Goal: Information Seeking & Learning: Learn about a topic

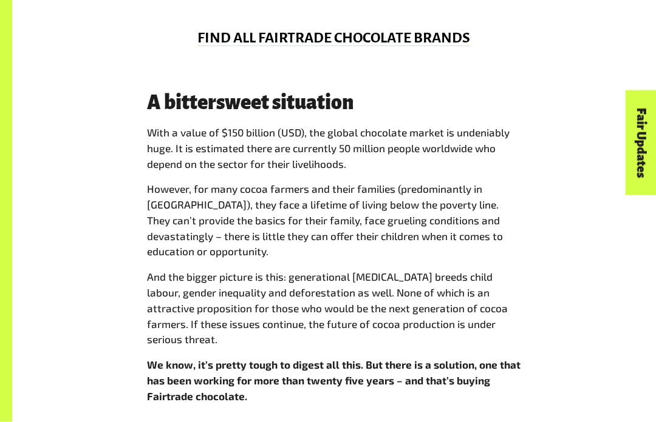
scroll to position [811, 0]
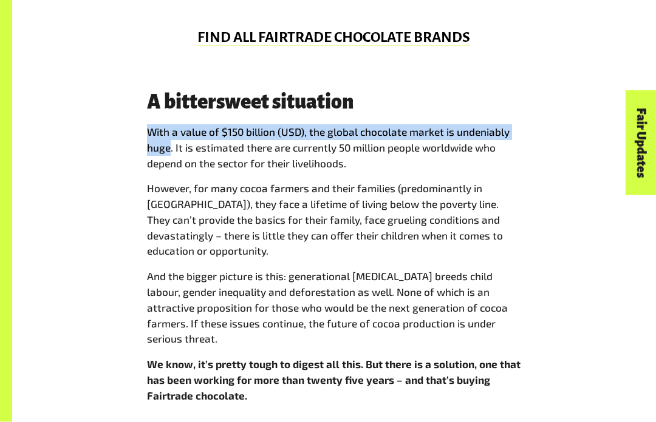
click at [324, 83] on div "FIND ALL FAIRTRADE CHOCOLATE BRANDS" at bounding box center [333, 42] width 643 height 101
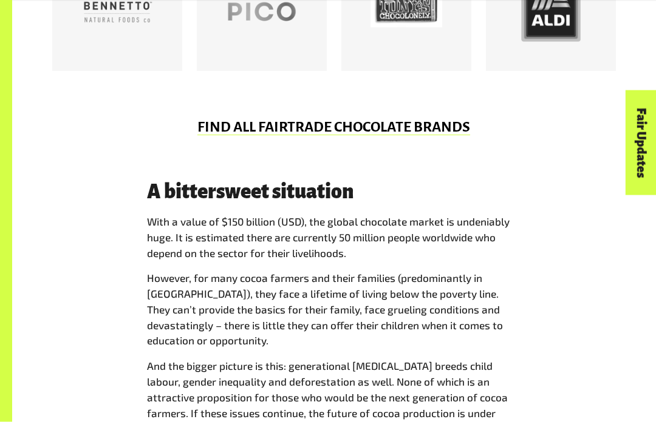
scroll to position [724, 0]
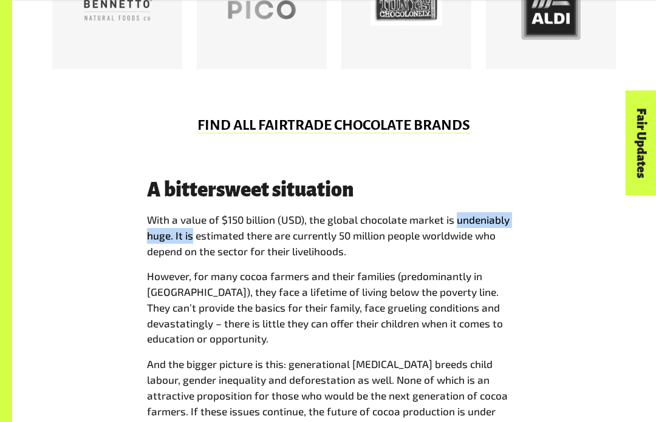
click at [324, 280] on div "A bittersweet situation With a value of $150 billion (USD), the global chocolat…" at bounding box center [333, 341] width 583 height 322
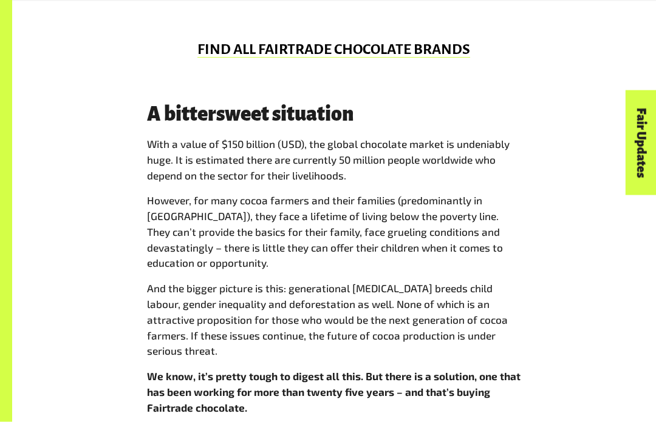
scroll to position [799, 0]
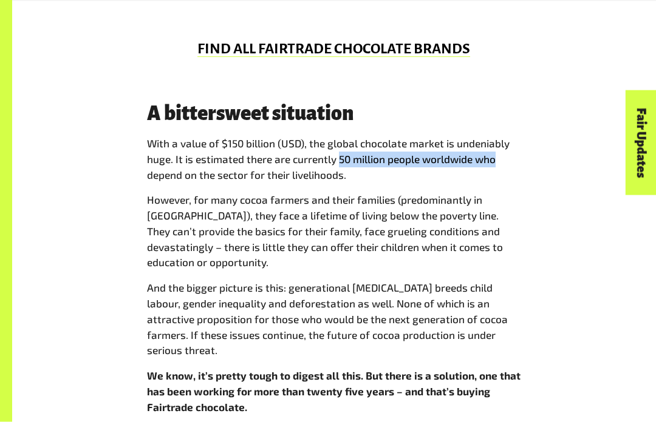
copy p "50 million people worldwide who"
click at [324, 105] on h3 "A bittersweet situation" at bounding box center [334, 115] width 374 height 22
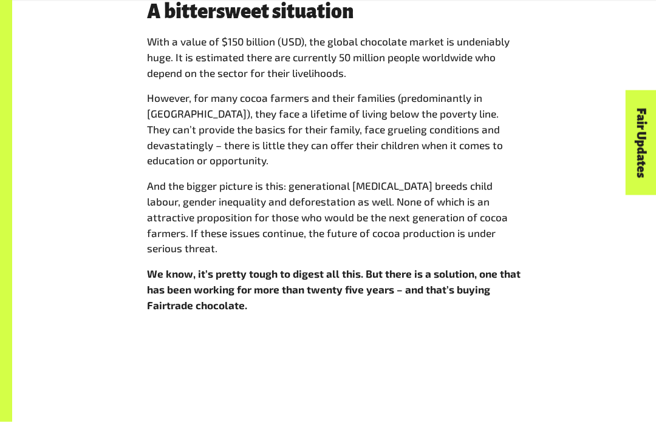
scroll to position [902, 0]
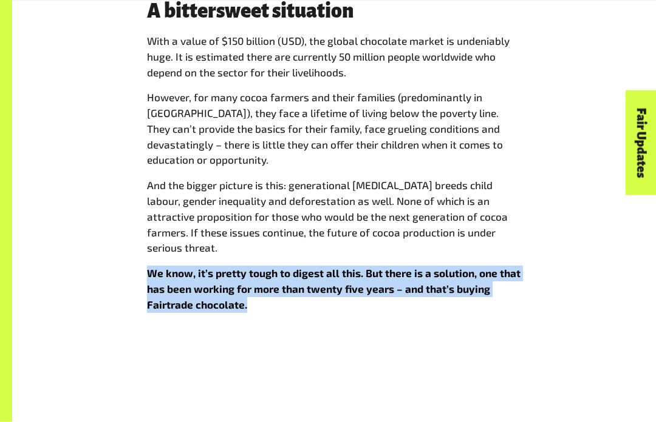
copy strong "We know, it’s pretty tough to digest all this. But there is a solution, one tha…"
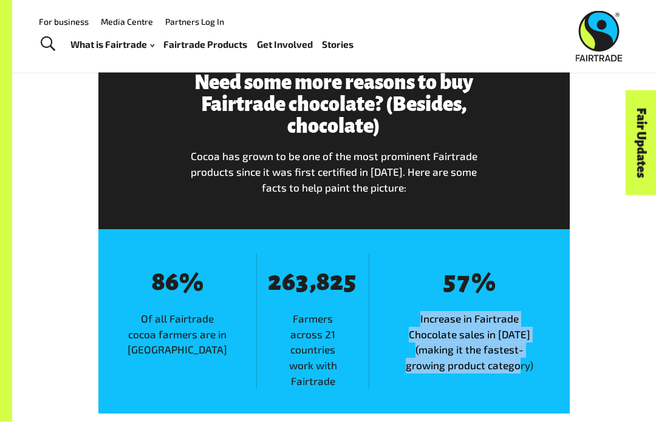
scroll to position [1255, 0]
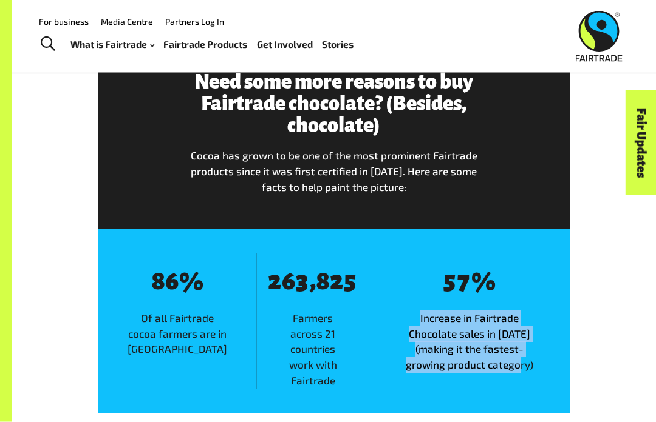
copy span "Increase in Fairtrade Chocolate sales in [DATE] (making it the fastest-growing …"
click at [324, 196] on div "Fair Updates" at bounding box center [572, 180] width 105 height 31
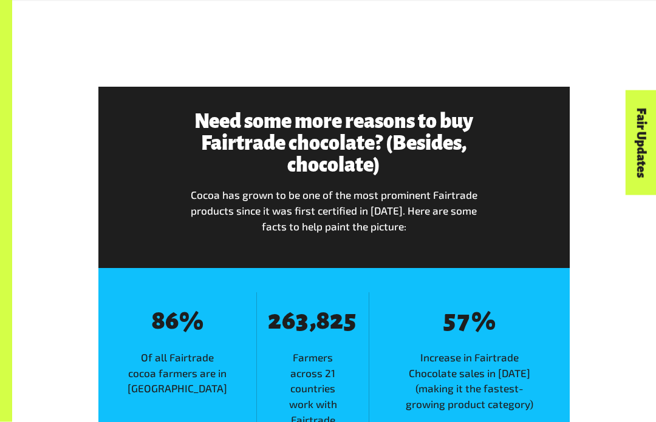
scroll to position [1216, 0]
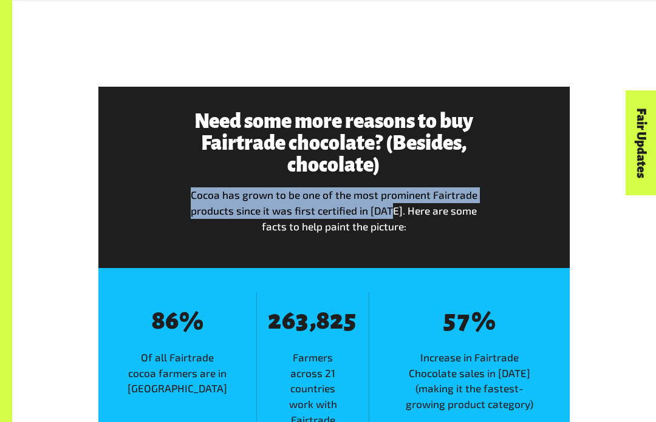
copy span "Cocoa has grown to be one of the most prominent Fairtrade products since it was…"
click at [324, 225] on div "Need some more reasons to buy Fairtrade chocolate? (Besides, chocolate) Cocoa h…" at bounding box center [333, 178] width 471 height 182
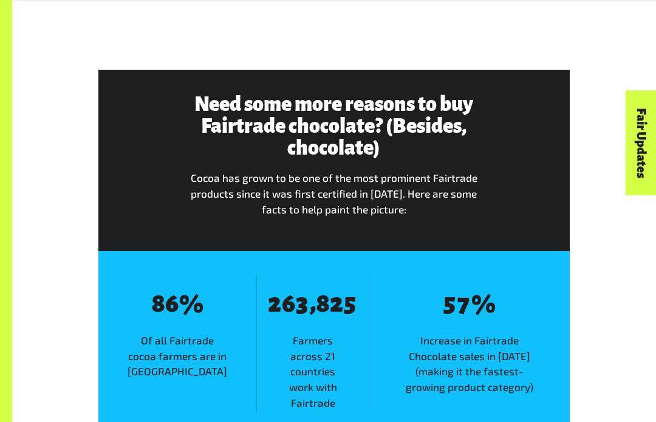
scroll to position [1269, 0]
